Goal: Book appointment/travel/reservation

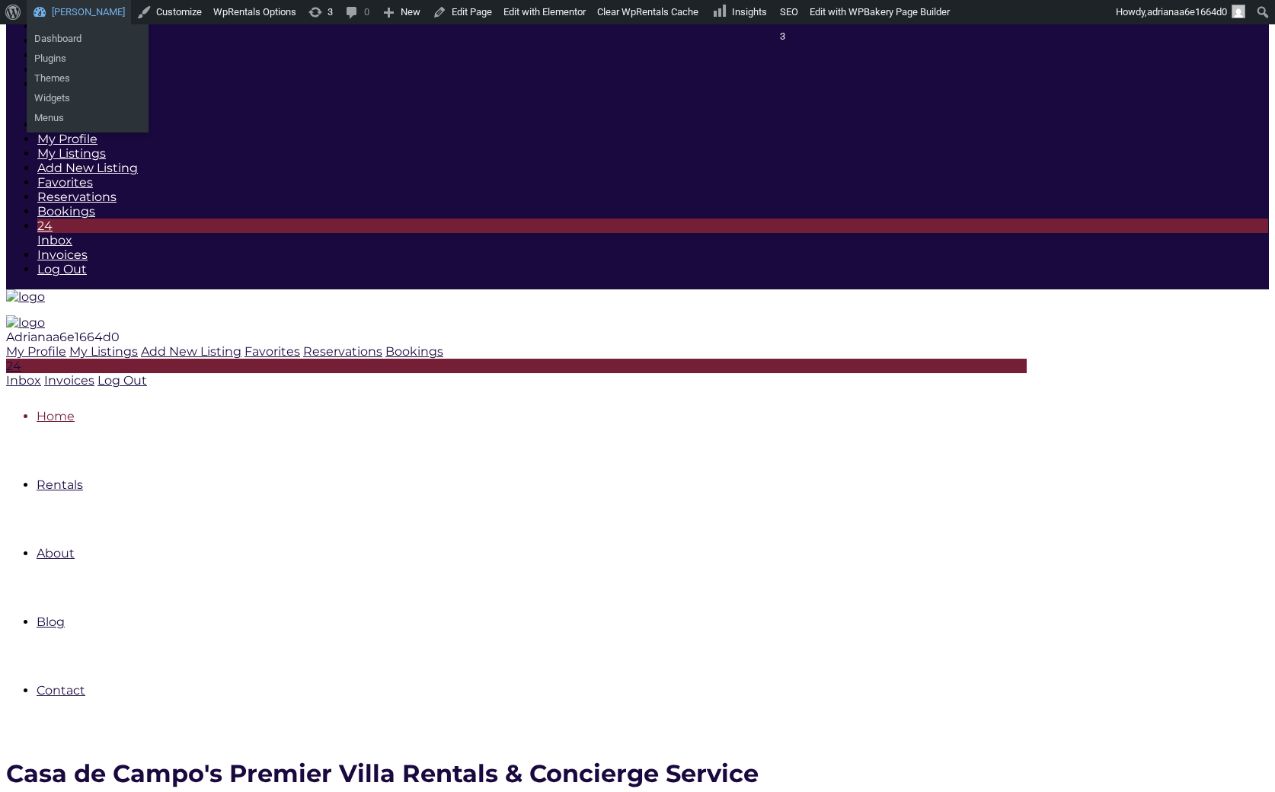
click at [90, 10] on link "[PERSON_NAME]" at bounding box center [79, 12] width 104 height 24
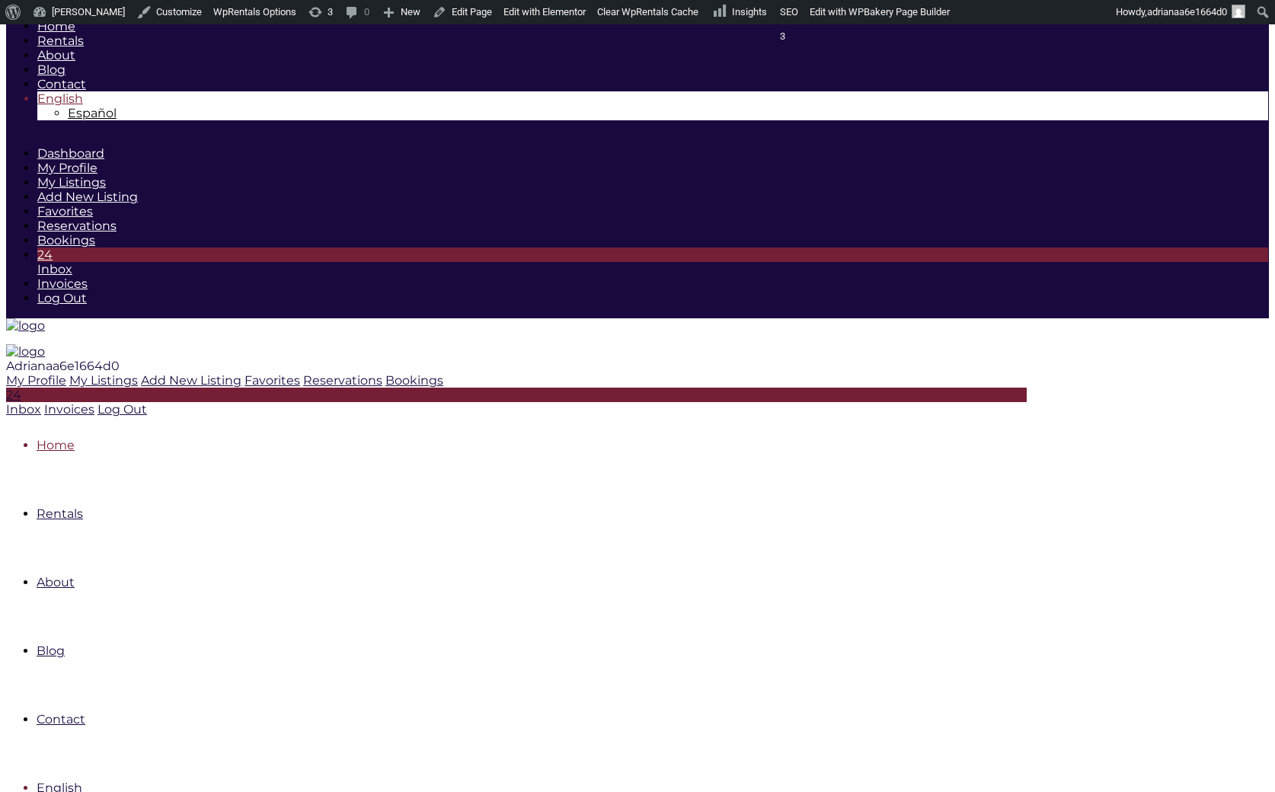
click at [83, 507] on link "Rentals" at bounding box center [60, 514] width 46 height 14
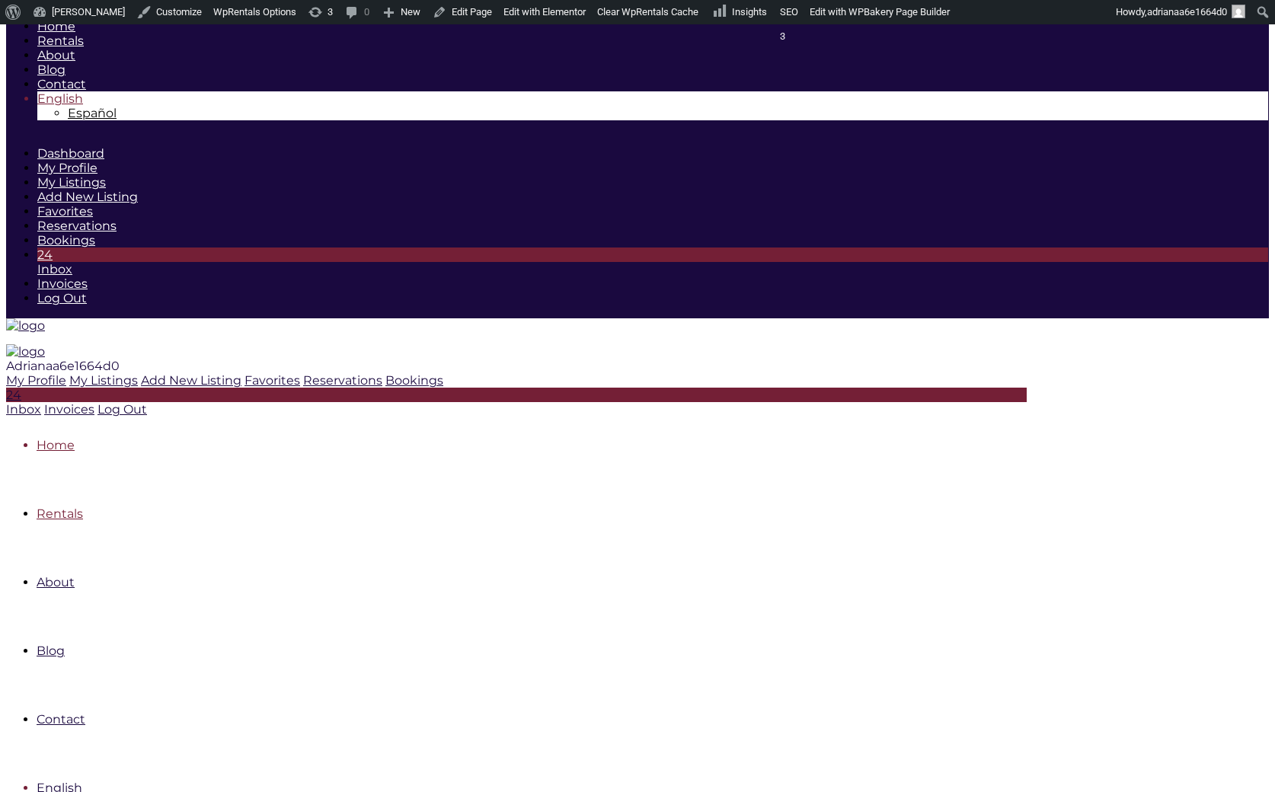
click at [83, 507] on link "Rentals" at bounding box center [60, 514] width 46 height 14
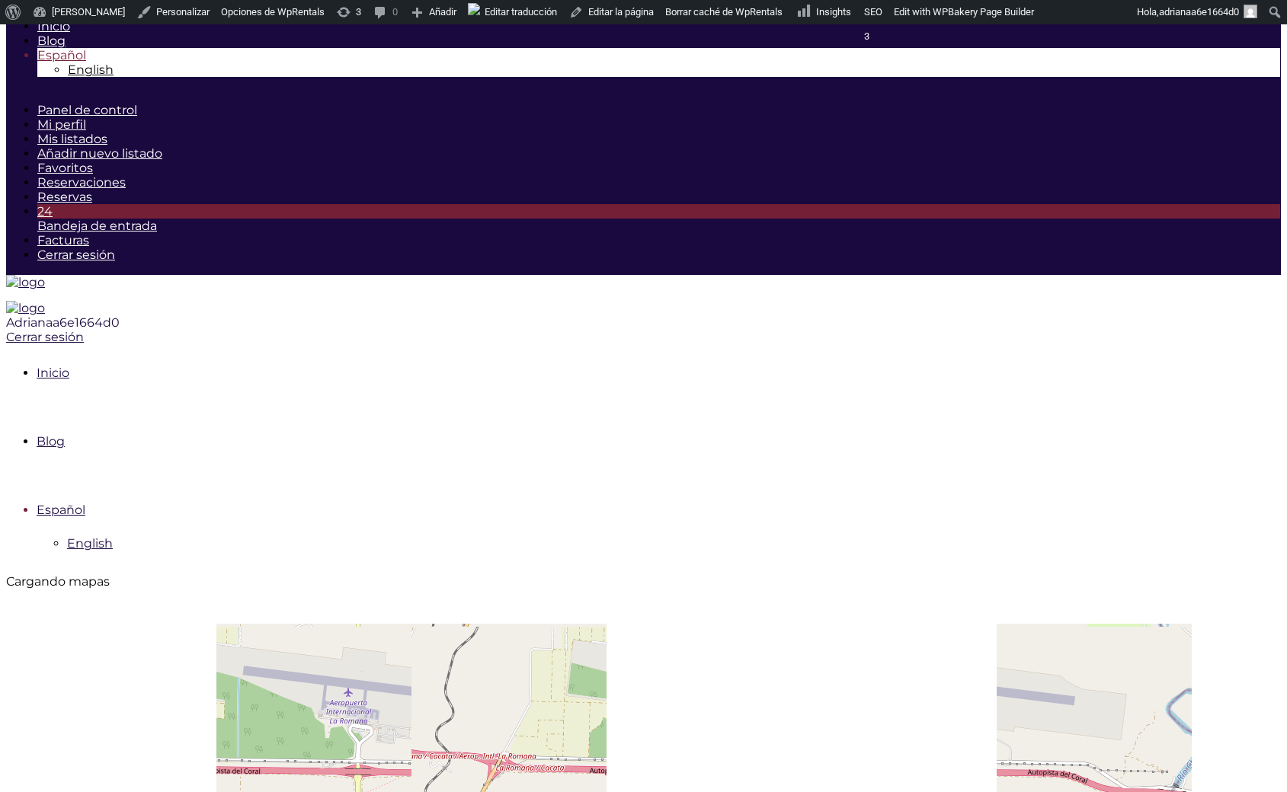
scroll to position [212, 0]
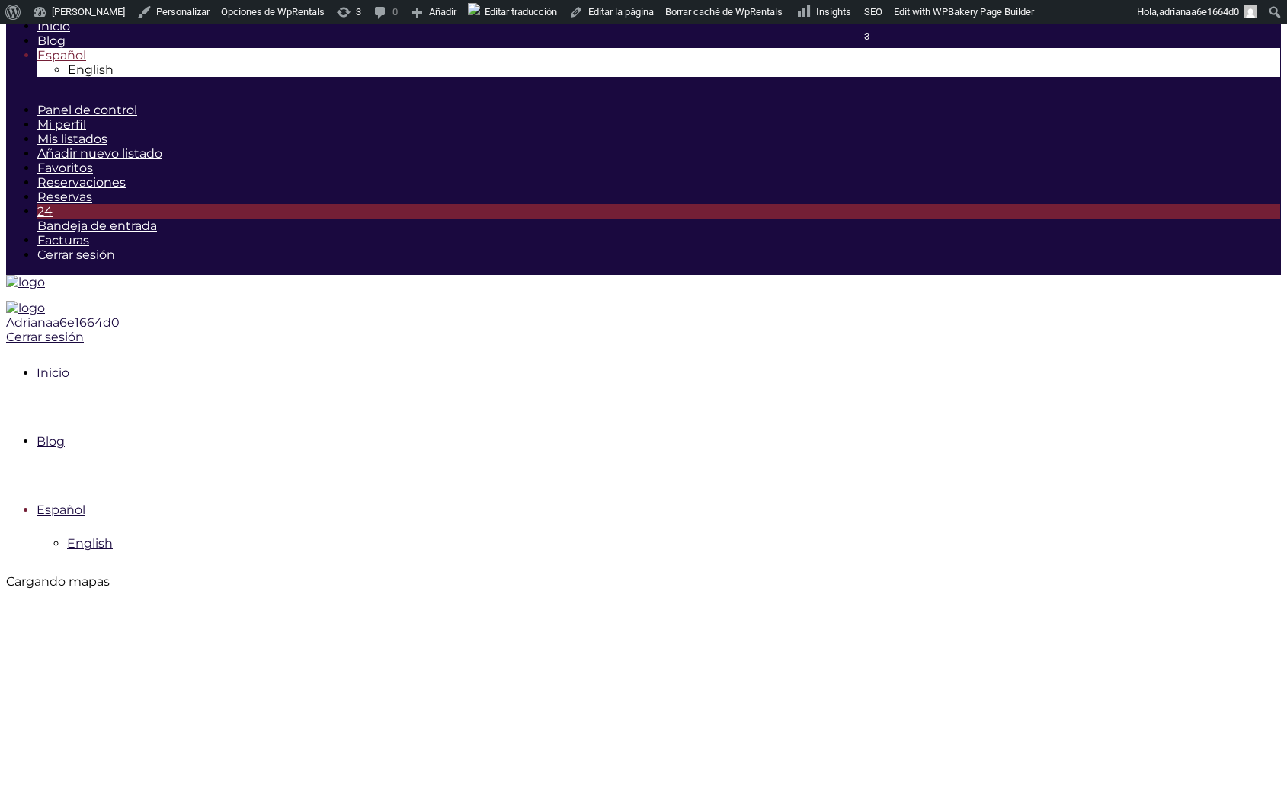
drag, startPoint x: 510, startPoint y: 295, endPoint x: -38, endPoint y: 339, distance: 549.6
